Goal: Task Accomplishment & Management: Use online tool/utility

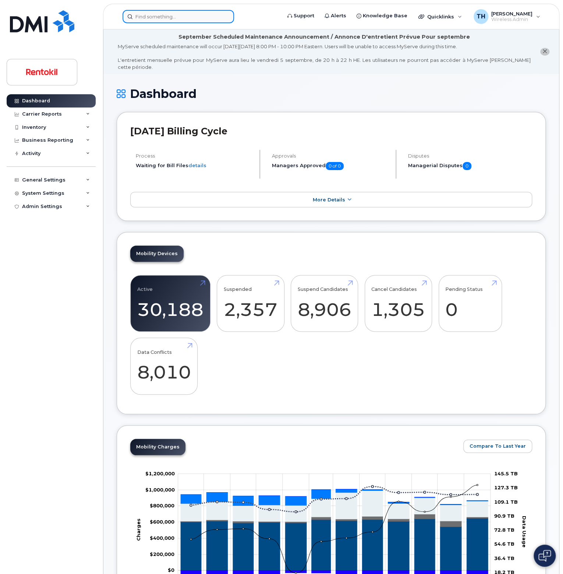
click at [181, 17] on input at bounding box center [179, 16] width 112 height 13
paste input "[PERSON_NAME][EMAIL_ADDRESS][DOMAIN_NAME]"
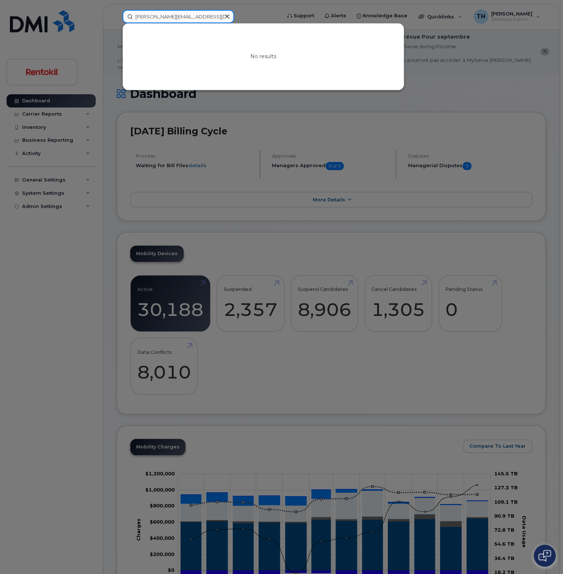
drag, startPoint x: 166, startPoint y: 15, endPoint x: 271, endPoint y: 15, distance: 104.2
click at [271, 15] on div "[PERSON_NAME][EMAIL_ADDRESS][DOMAIN_NAME] No results" at bounding box center [200, 16] width 166 height 13
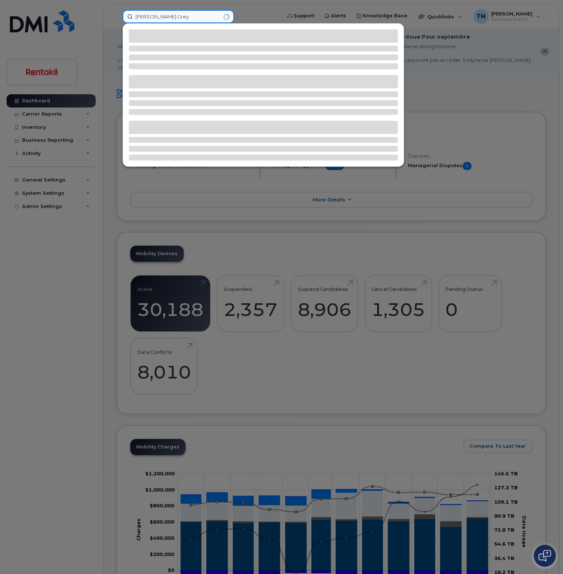
click at [190, 18] on input "[PERSON_NAME].Grey" at bounding box center [179, 16] width 112 height 13
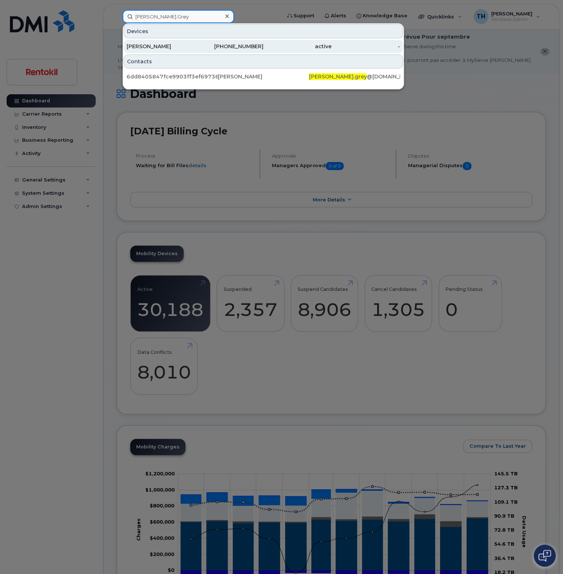
type input "[PERSON_NAME].Grey"
click at [196, 47] on div "[PHONE_NUMBER]" at bounding box center [229, 46] width 68 height 7
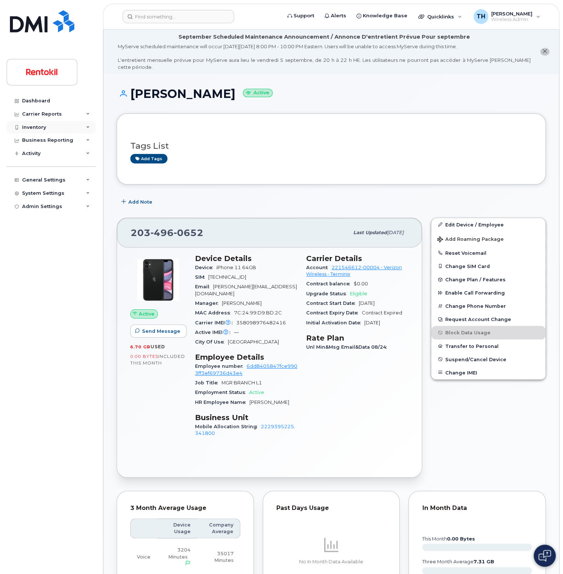
click at [52, 128] on div "Inventory" at bounding box center [51, 127] width 89 height 13
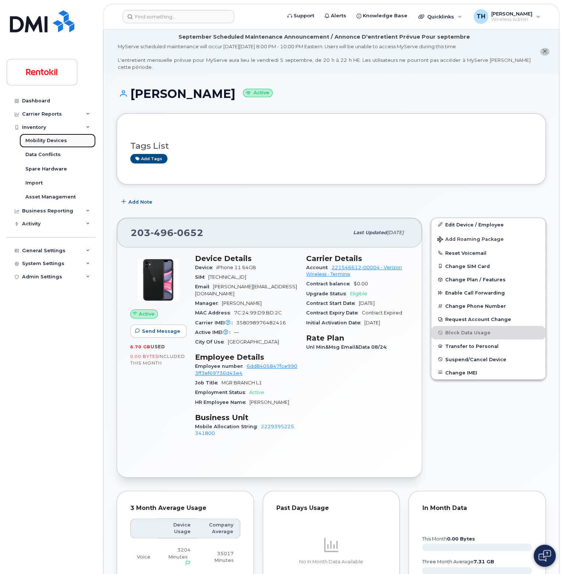
click at [54, 138] on div "Mobility Devices" at bounding box center [46, 140] width 42 height 7
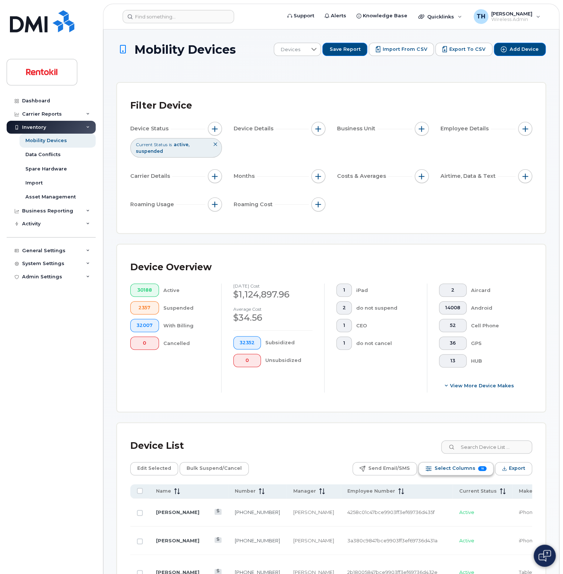
click at [483, 470] on span "15" at bounding box center [482, 468] width 8 height 5
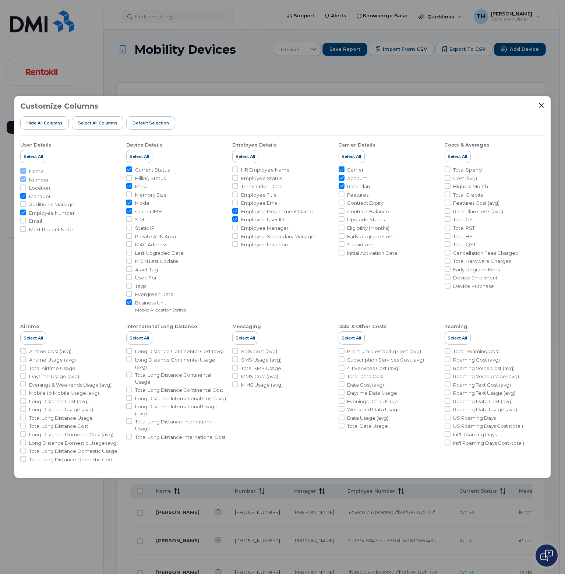
click at [543, 109] on div "Customize Columns Hide All Columns Select all Columns Default Selection" at bounding box center [282, 119] width 524 height 34
click at [541, 106] on icon "Close" at bounding box center [542, 105] width 6 height 6
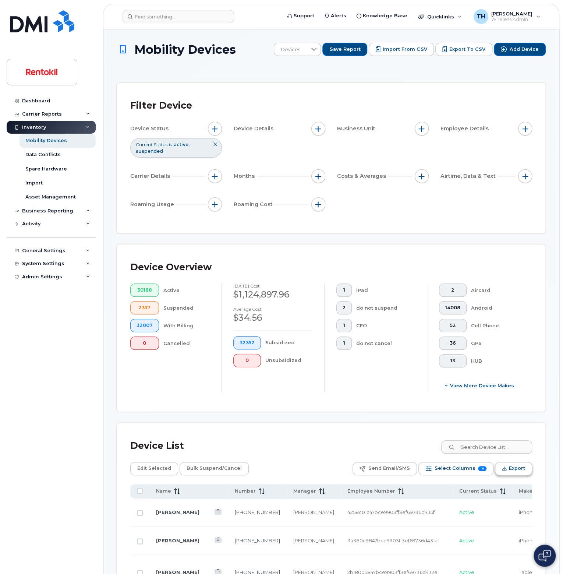
click at [514, 466] on span "Export" at bounding box center [517, 468] width 16 height 11
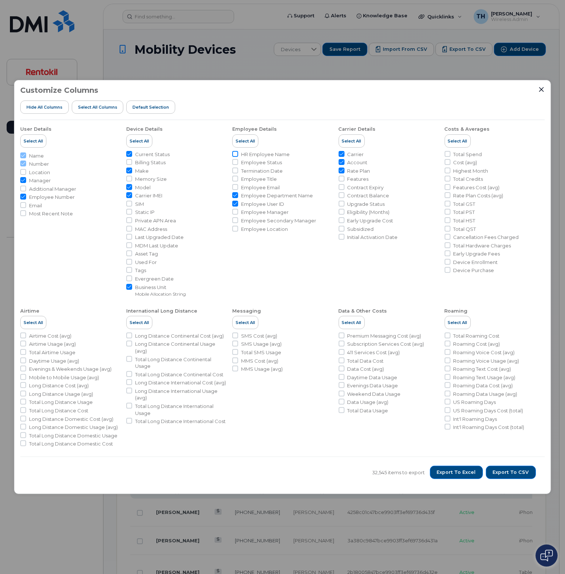
click at [236, 155] on input "HR Employee Name" at bounding box center [235, 154] width 6 height 6
checkbox input "true"
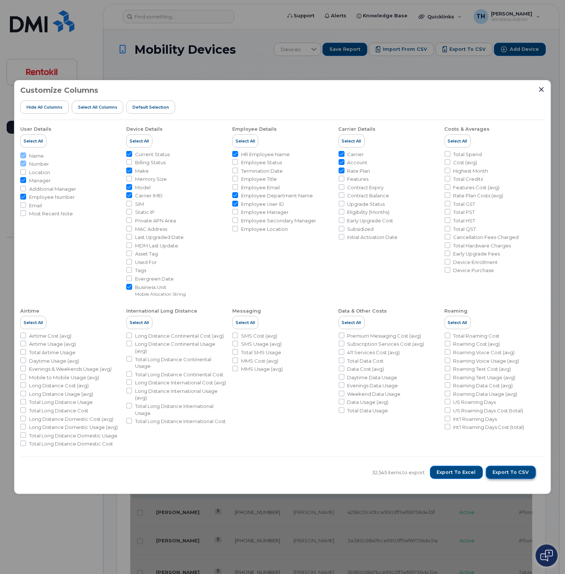
click at [510, 475] on span "Export to CSV" at bounding box center [511, 472] width 36 height 7
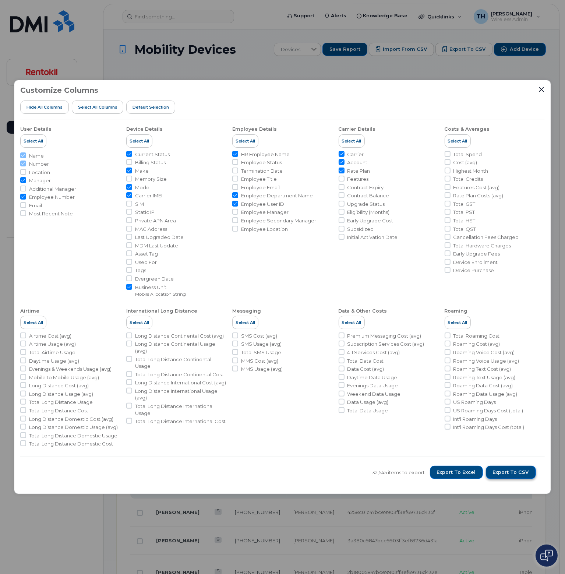
click at [518, 472] on span "Export to CSV" at bounding box center [511, 472] width 36 height 7
